Goal: Check status: Check status

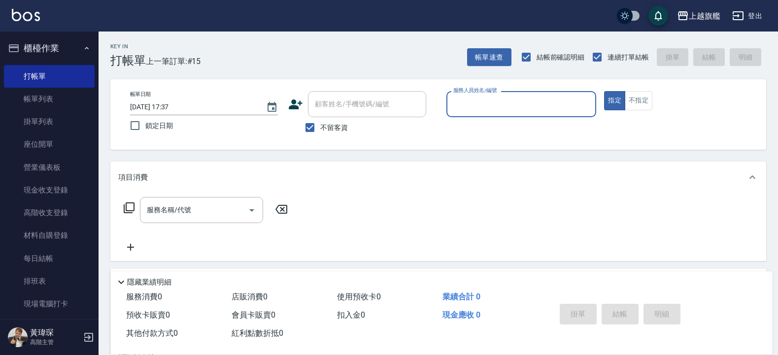
scroll to position [102, 0]
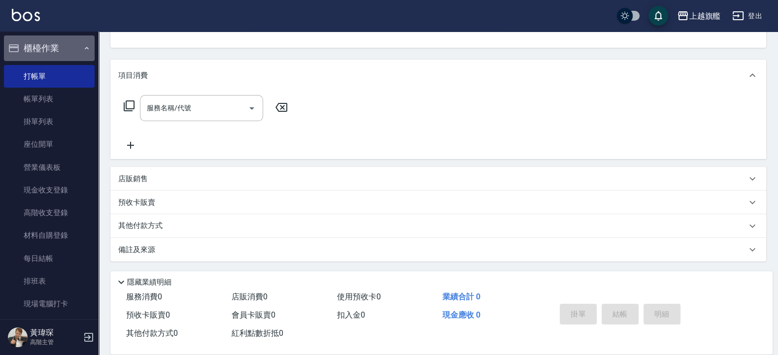
click at [56, 43] on button "櫃檯作業" at bounding box center [49, 48] width 91 height 26
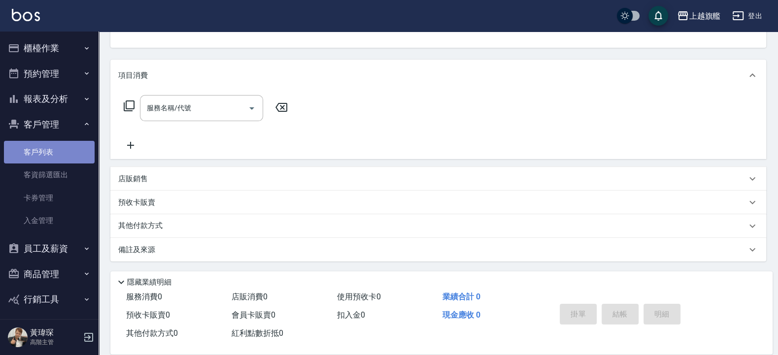
click at [49, 149] on link "客戶列表" at bounding box center [49, 152] width 91 height 23
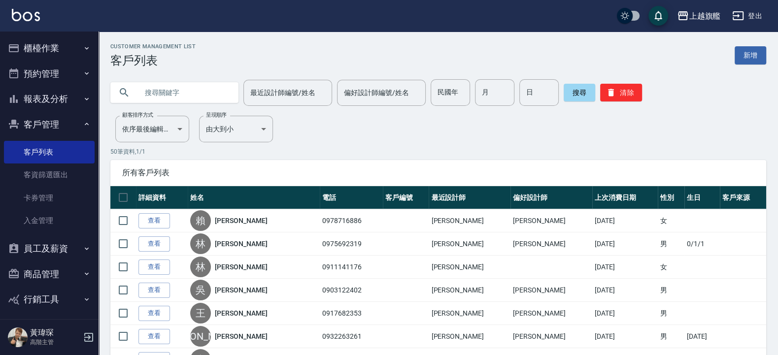
click at [206, 96] on input "text" at bounding box center [184, 92] width 93 height 27
type input "0921766529"
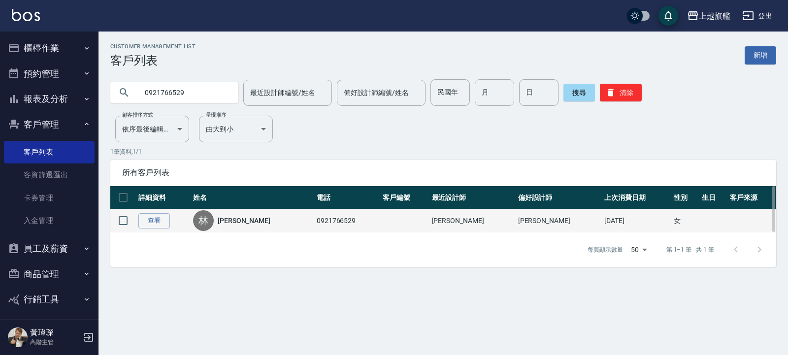
click at [237, 227] on div "林 [PERSON_NAME]" at bounding box center [252, 220] width 118 height 21
click at [240, 221] on link "[PERSON_NAME]" at bounding box center [244, 221] width 52 height 10
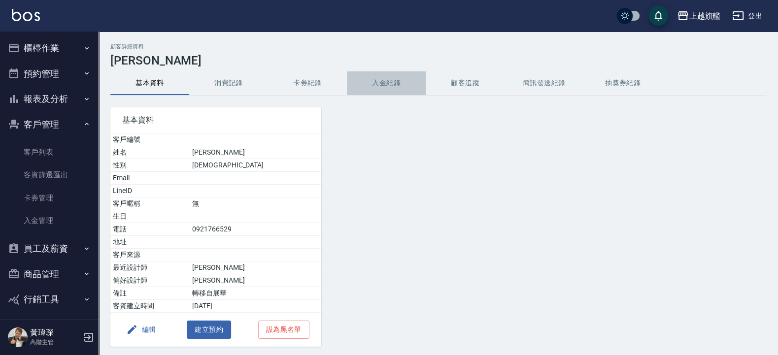
click at [396, 76] on button "入金紀錄" at bounding box center [386, 83] width 79 height 24
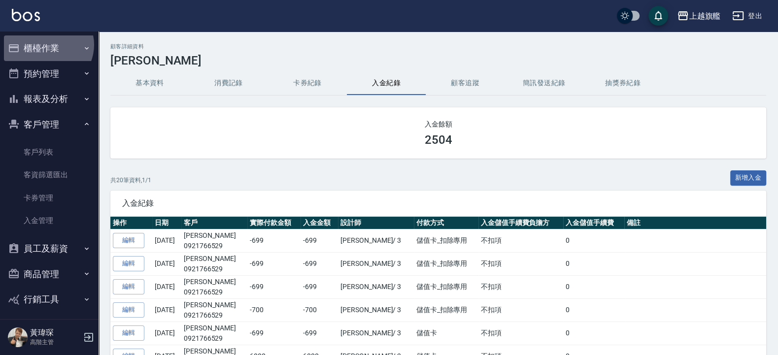
click at [47, 45] on button "櫃檯作業" at bounding box center [49, 48] width 91 height 26
